Goal: Use online tool/utility

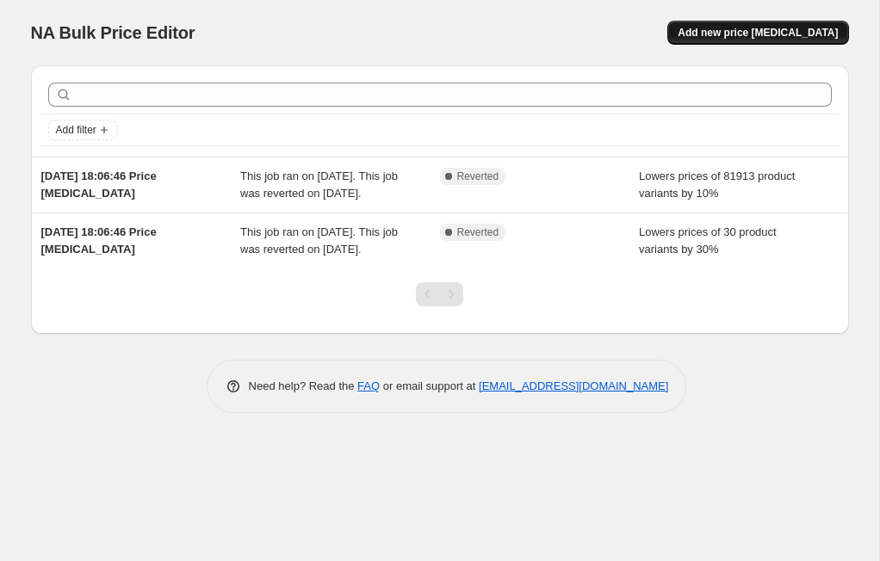
click at [782, 44] on button "Add new price [MEDICAL_DATA]" at bounding box center [757, 33] width 181 height 24
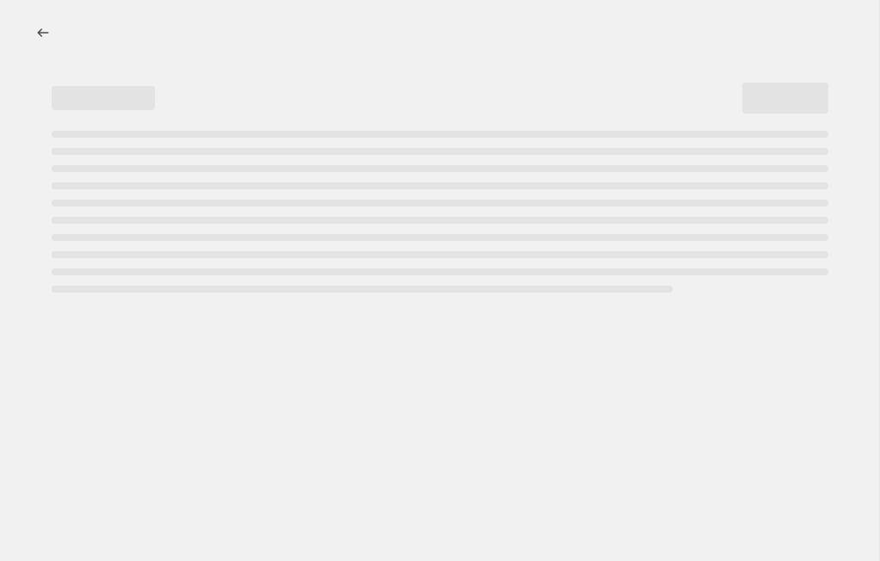
select select "percentage"
